Goal: Task Accomplishment & Management: Manage account settings

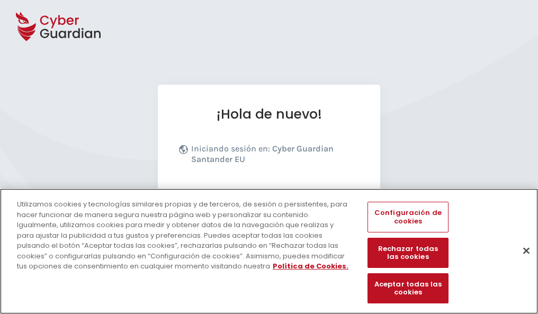
scroll to position [130, 0]
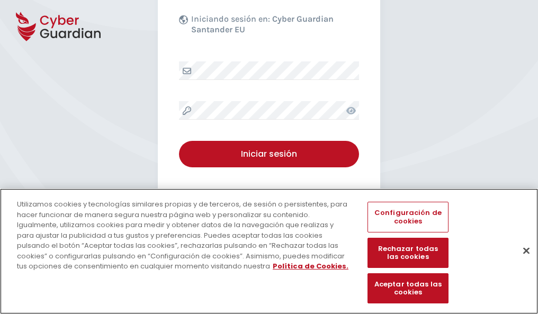
click at [521, 262] on button "Cerrar" at bounding box center [526, 250] width 23 height 23
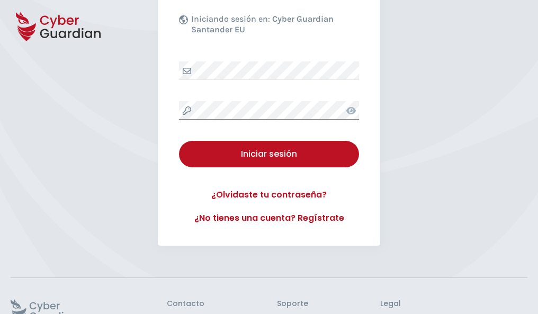
scroll to position [206, 0]
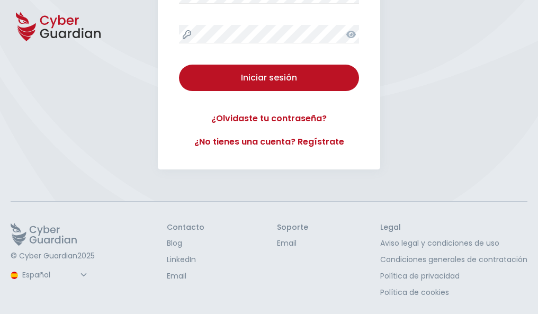
click at [179, 65] on button "Iniciar sesión" at bounding box center [269, 78] width 180 height 26
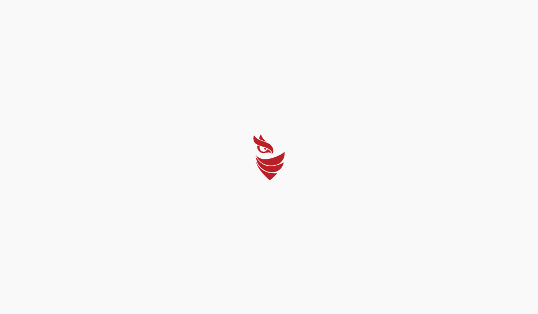
scroll to position [0, 0]
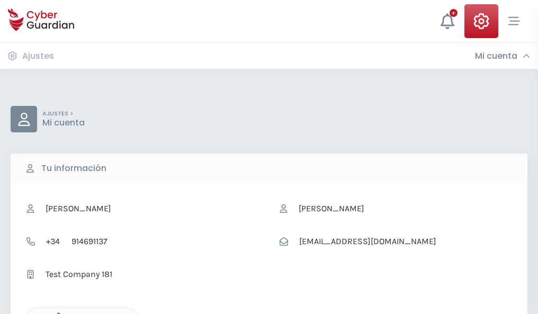
click at [56, 313] on icon "button" at bounding box center [55, 317] width 9 height 9
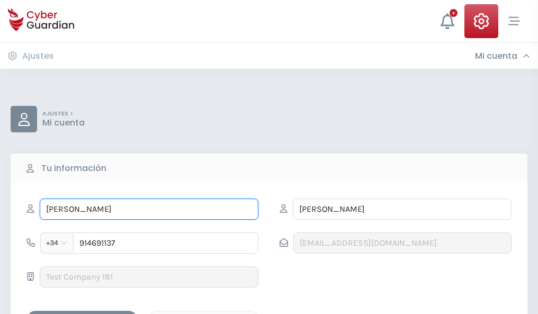
click at [149, 209] on input "GEORGINA" at bounding box center [149, 209] width 219 height 21
type input "G"
type input "Bruno"
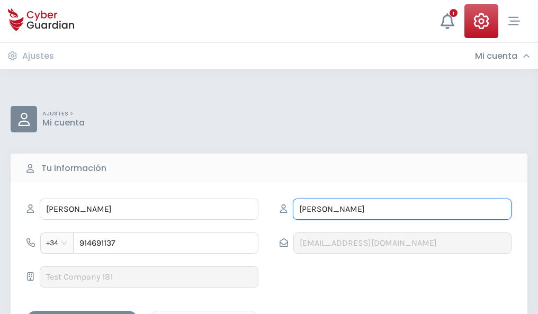
click at [402, 209] on input "IBARRA" at bounding box center [402, 209] width 219 height 21
type input "I"
type input "Torrent"
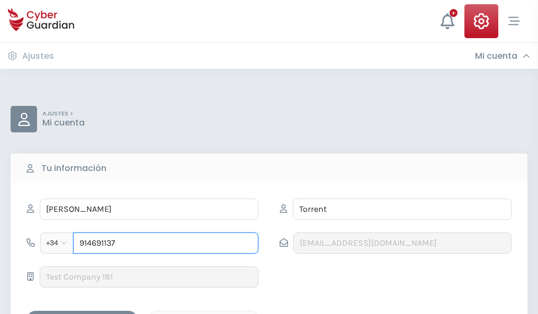
click at [166, 243] on input "914691137" at bounding box center [165, 243] width 185 height 21
type input "9"
type input "800573215"
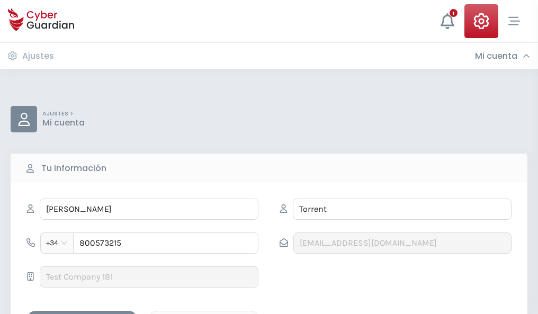
click at [82, 314] on div "Guardar cambios" at bounding box center [81, 320] width 95 height 13
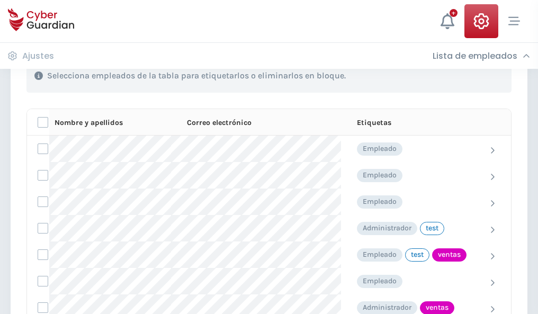
scroll to position [480, 0]
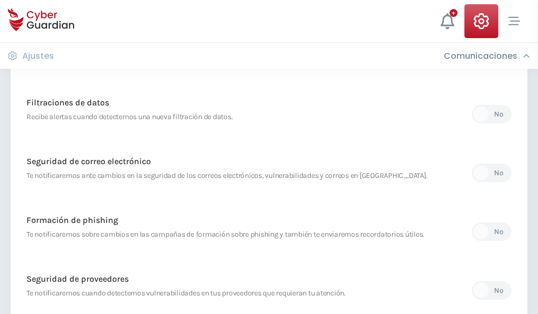
scroll to position [558, 0]
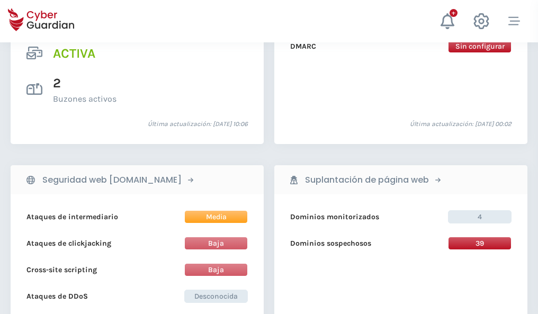
scroll to position [1076, 0]
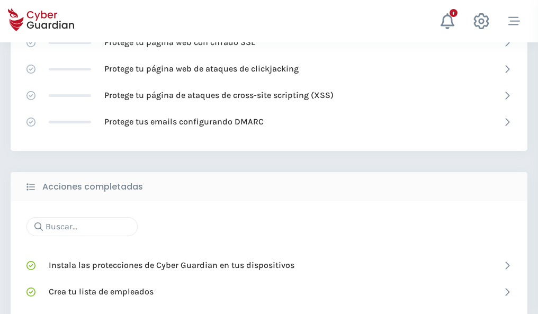
scroll to position [706, 0]
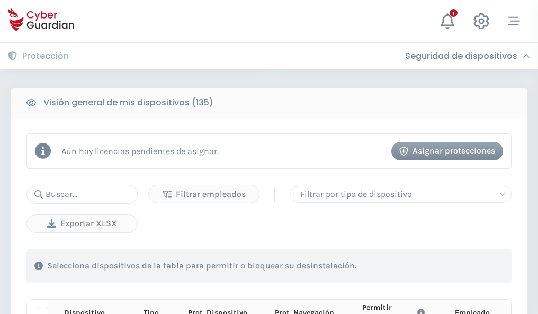
scroll to position [936, 0]
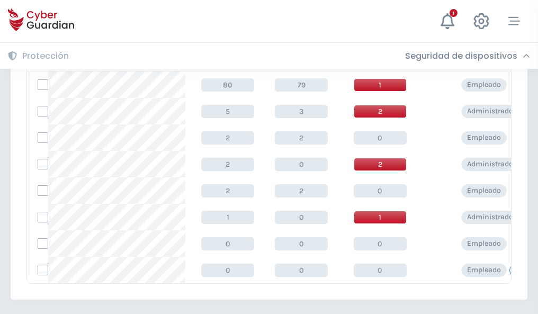
scroll to position [492, 0]
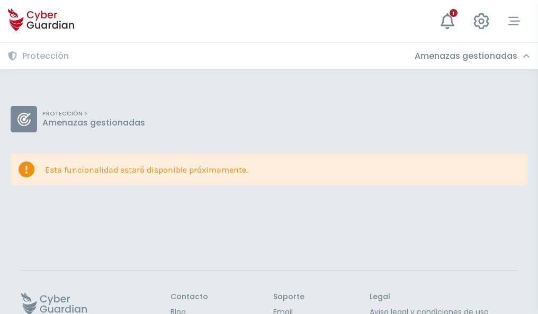
scroll to position [69, 0]
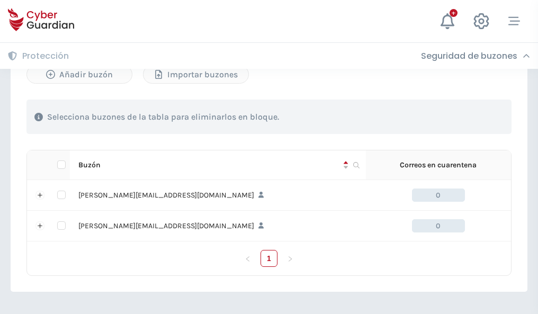
scroll to position [460, 0]
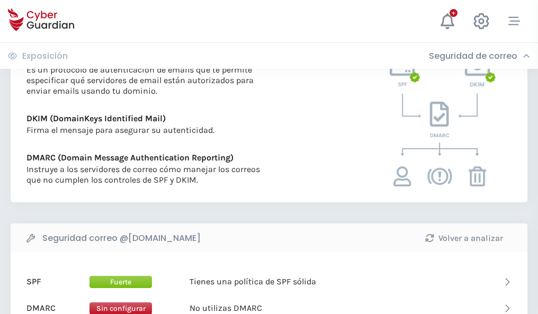
scroll to position [572, 0]
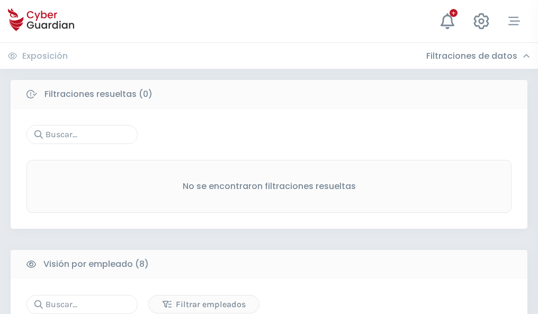
scroll to position [903, 0]
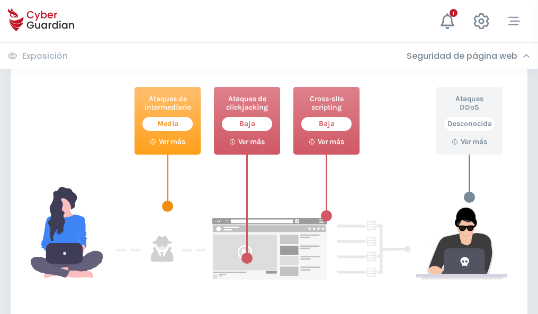
scroll to position [577, 0]
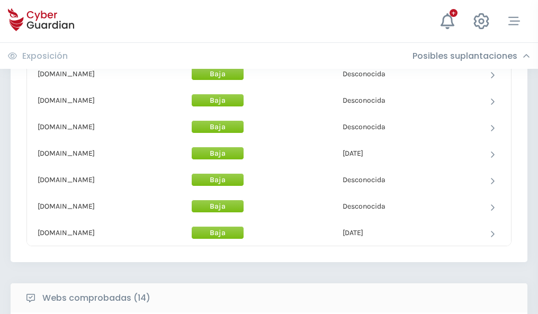
scroll to position [1033, 0]
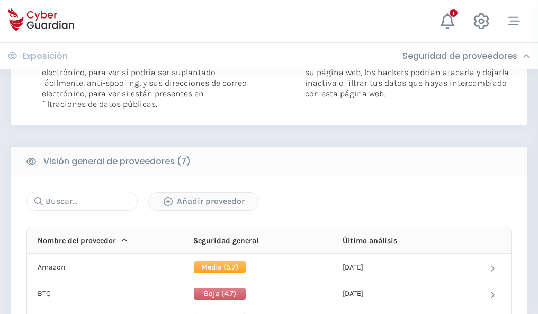
scroll to position [709, 0]
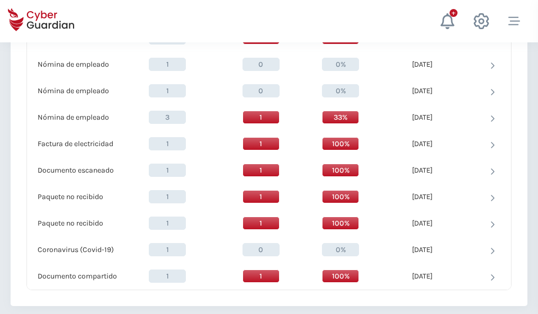
scroll to position [1098, 0]
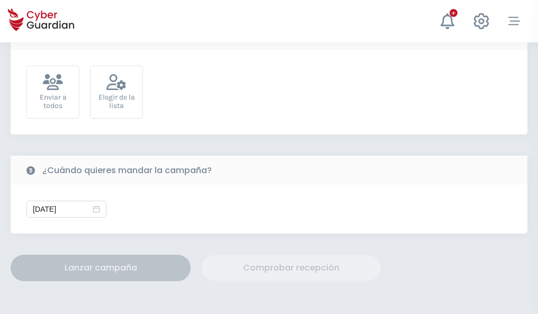
scroll to position [388, 0]
